Goal: Task Accomplishment & Management: Manage account settings

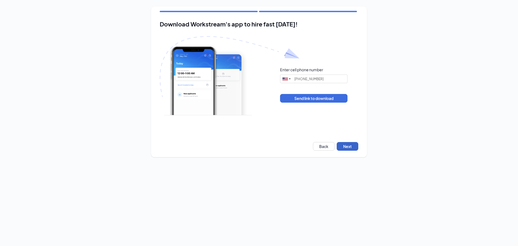
click at [350, 146] on button "Next" at bounding box center [348, 146] width 22 height 9
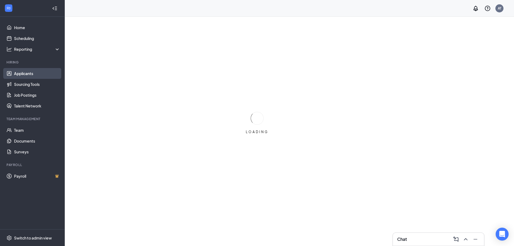
click at [26, 74] on link "Applicants" at bounding box center [37, 73] width 46 height 11
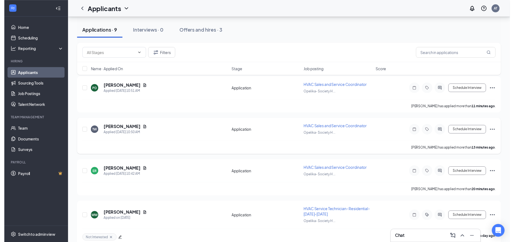
scroll to position [54, 0]
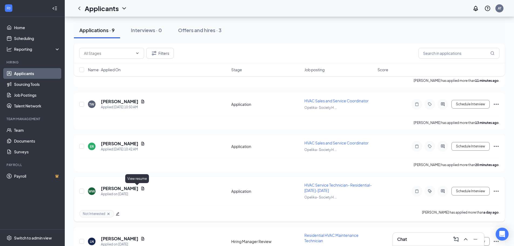
click at [141, 188] on icon "Document" at bounding box center [143, 188] width 4 height 4
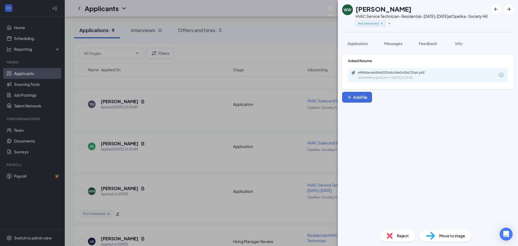
click at [452, 82] on div "e9484ace4d44d32f6dc54e0c43e72fa4.pdf Uploaded by applicant on [DATE] 12:32:06" at bounding box center [428, 75] width 160 height 14
click at [415, 80] on div "Uploaded by applicant on [DATE] 12:32:06" at bounding box center [398, 78] width 81 height 4
click at [329, 6] on img at bounding box center [330, 10] width 7 height 11
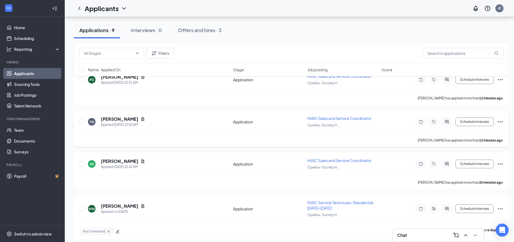
scroll to position [27, 0]
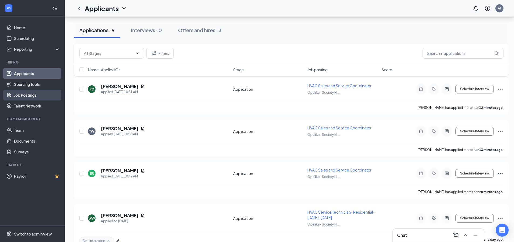
click at [32, 92] on link "Job Postings" at bounding box center [37, 95] width 46 height 11
